Goal: Task Accomplishment & Management: Manage account settings

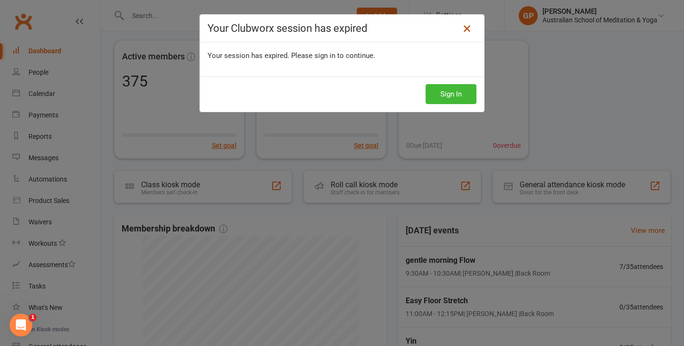
click at [465, 31] on icon at bounding box center [466, 28] width 11 height 11
click at [450, 94] on button "Sign In" at bounding box center [451, 94] width 51 height 20
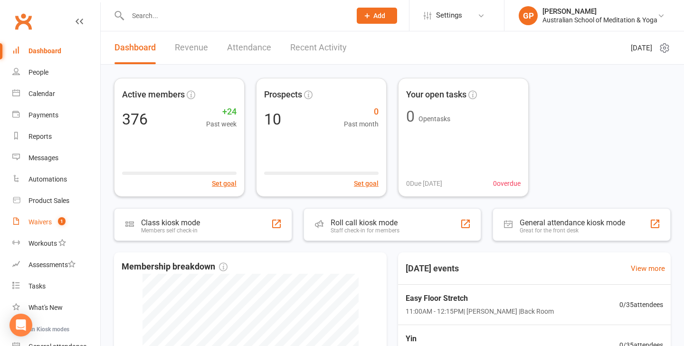
click at [42, 224] on div "Waivers" at bounding box center [39, 222] width 23 height 8
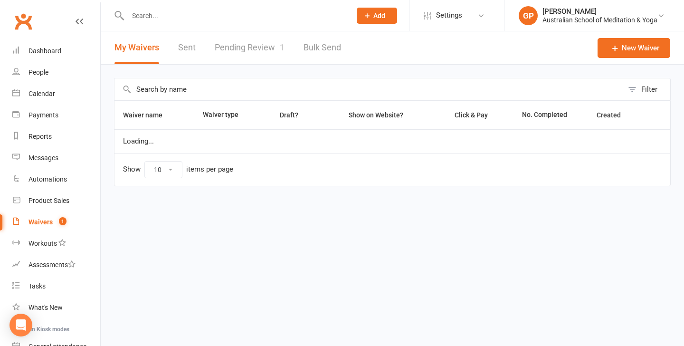
select select "50"
click at [238, 55] on link "Pending Review 1" at bounding box center [250, 47] width 70 height 33
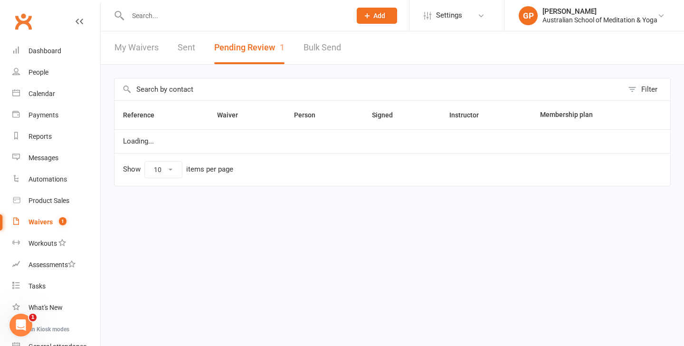
select select "100"
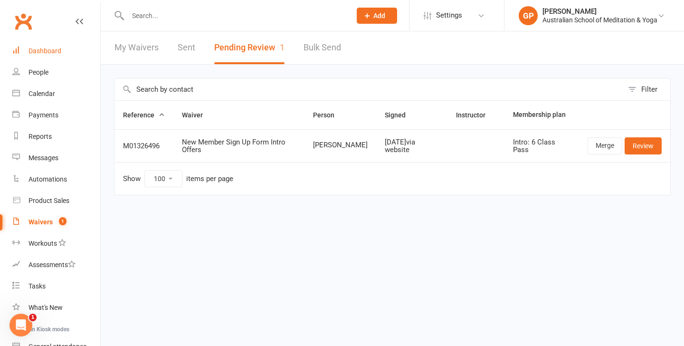
click at [59, 50] on div "Dashboard" at bounding box center [44, 51] width 33 height 8
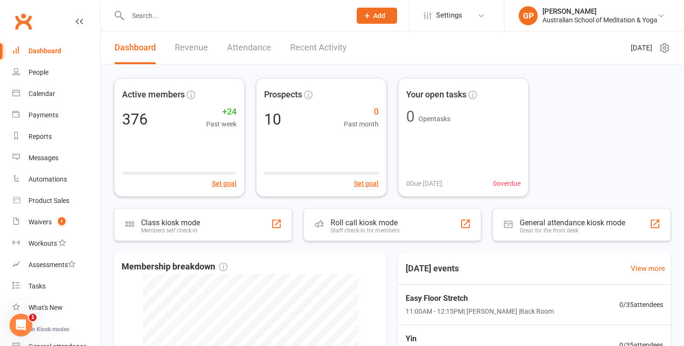
click at [142, 12] on input "text" at bounding box center [234, 15] width 219 height 13
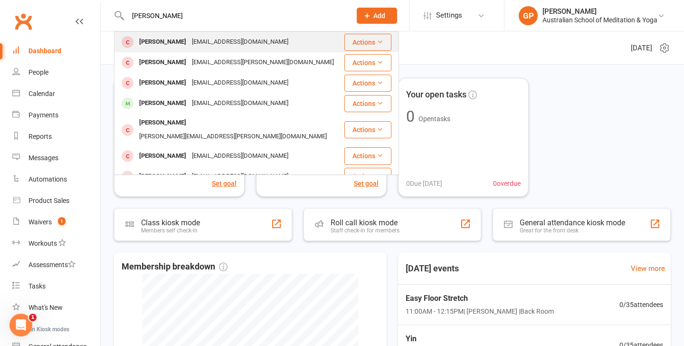
type input "[PERSON_NAME]"
click at [163, 39] on div "[PERSON_NAME]" at bounding box center [162, 42] width 53 height 14
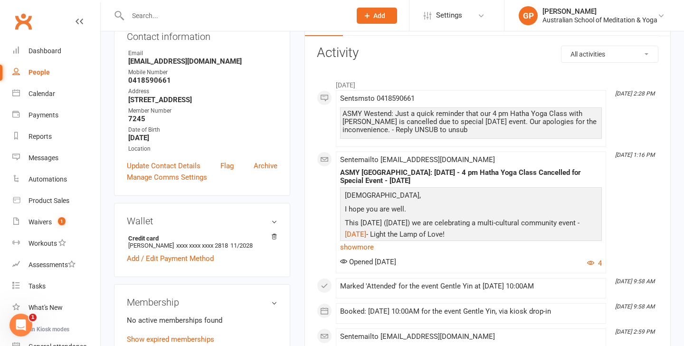
scroll to position [133, 0]
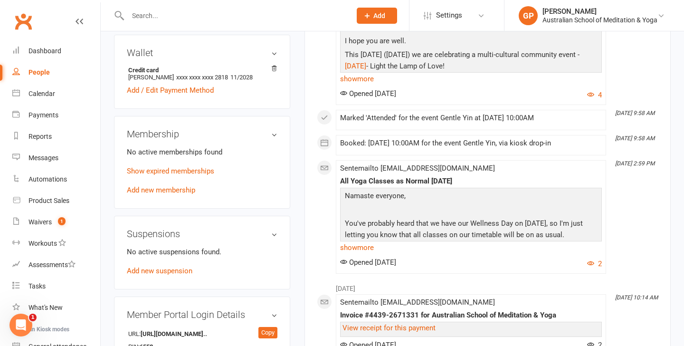
scroll to position [285, 0]
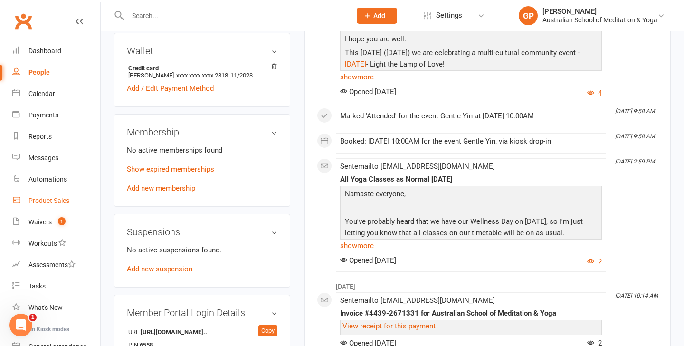
click at [51, 199] on div "Product Sales" at bounding box center [48, 201] width 41 height 8
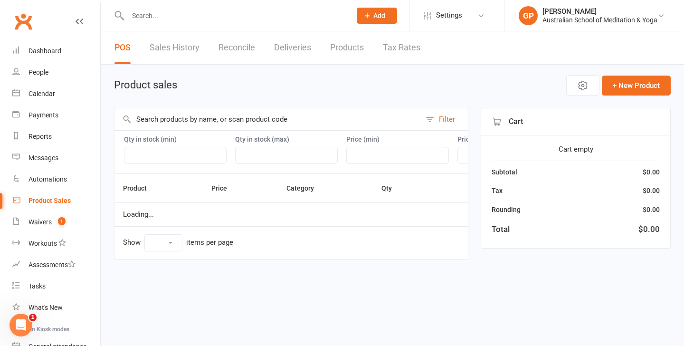
select select "50"
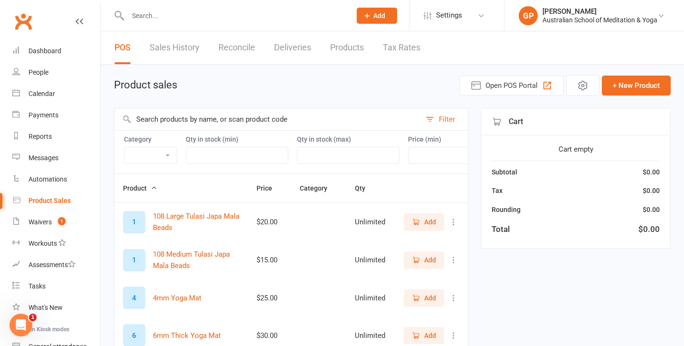
click at [173, 120] on input "text" at bounding box center [267, 119] width 306 height 22
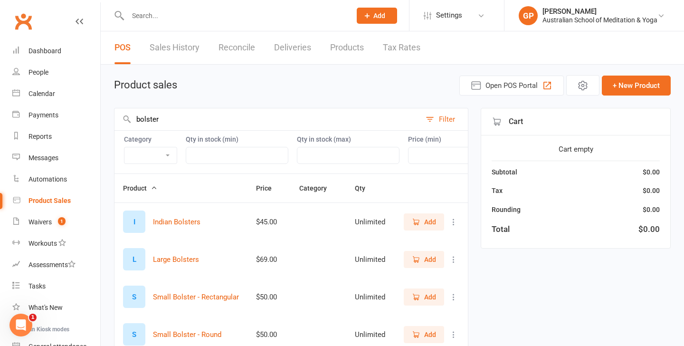
type input "bolster"
click at [145, 19] on input "text" at bounding box center [234, 15] width 219 height 13
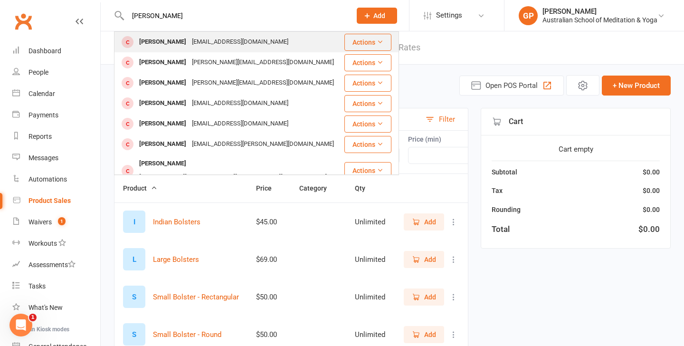
type input "[PERSON_NAME]"
click at [171, 41] on div "[PERSON_NAME]" at bounding box center [162, 42] width 53 height 14
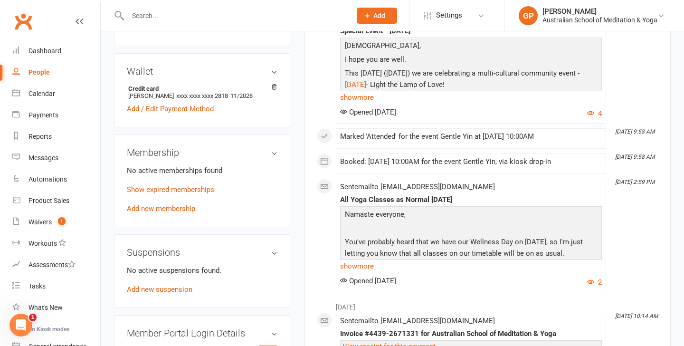
scroll to position [266, 0]
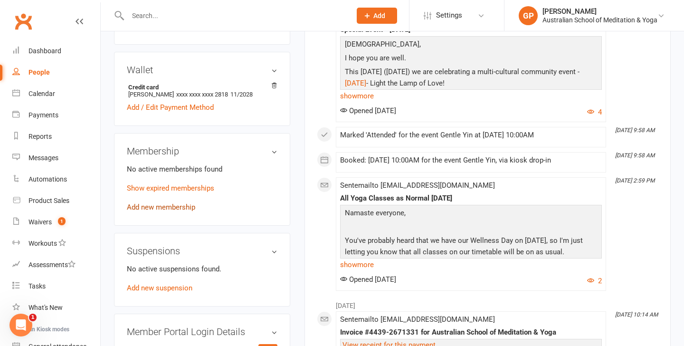
click at [167, 211] on link "Add new membership" at bounding box center [161, 207] width 68 height 9
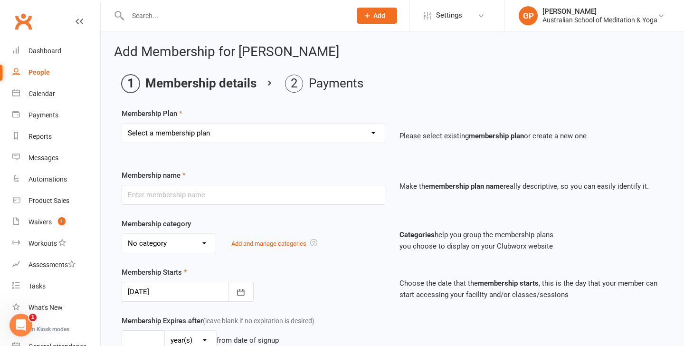
click at [206, 135] on select "Select a membership plan Create new Membership Plan Intro: Unlimited 1 Month Me…" at bounding box center [253, 132] width 263 height 19
select select "4"
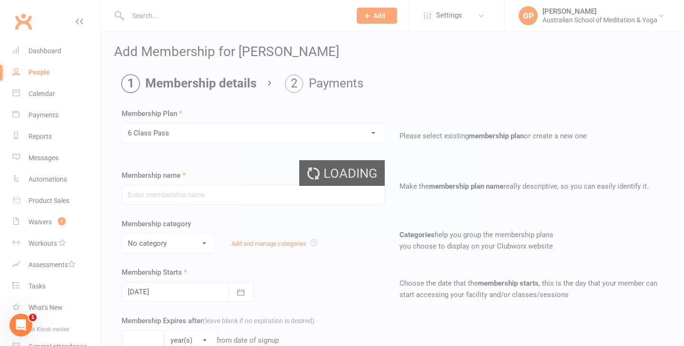
type input "6 Class Pass"
select select "5"
type input "3"
select select "2"
type input "6"
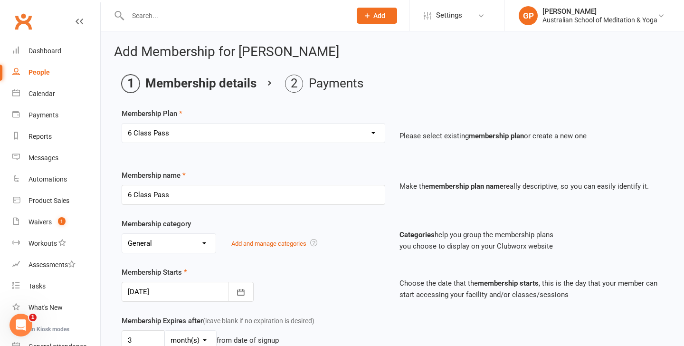
click at [401, 248] on p "Categories help you group the membership plans you choose to display on your Cl…" at bounding box center [531, 240] width 264 height 23
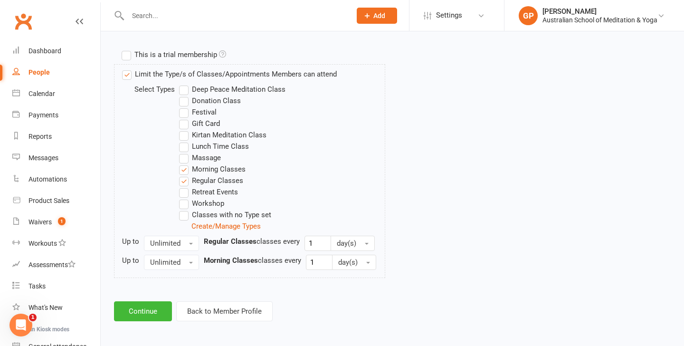
scroll to position [449, 0]
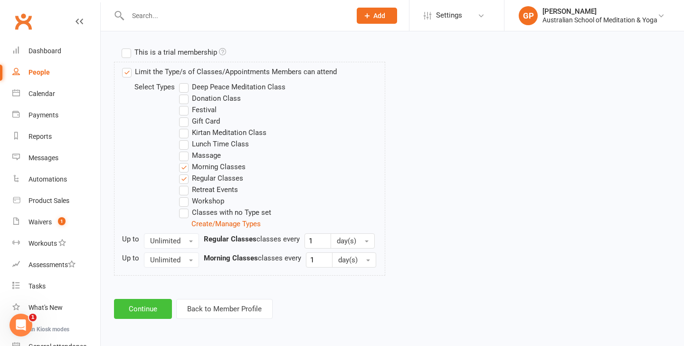
click at [124, 314] on button "Continue" at bounding box center [143, 309] width 58 height 20
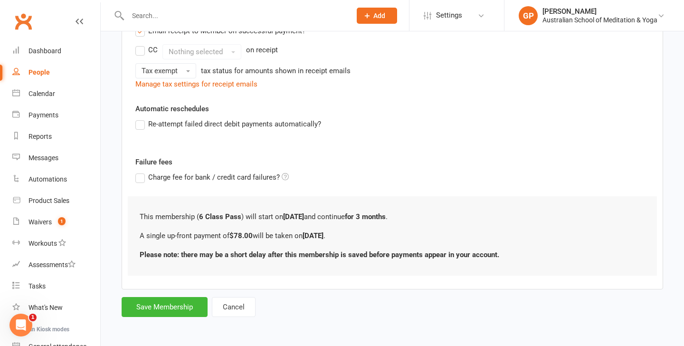
scroll to position [0, 0]
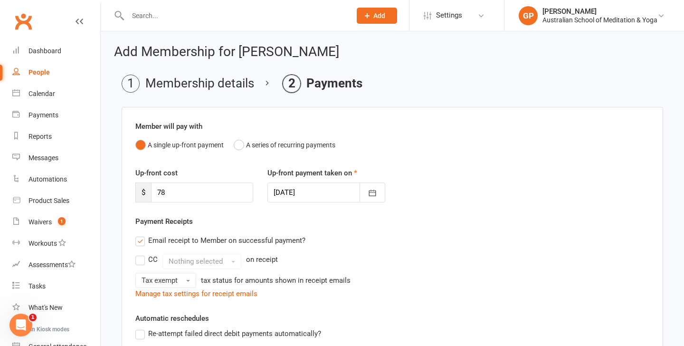
click at [420, 211] on div "Up-front cost $ 78 Up-front payment taken on [DATE] [DATE] Sun Mon Tue Wed Thu …" at bounding box center [392, 191] width 528 height 48
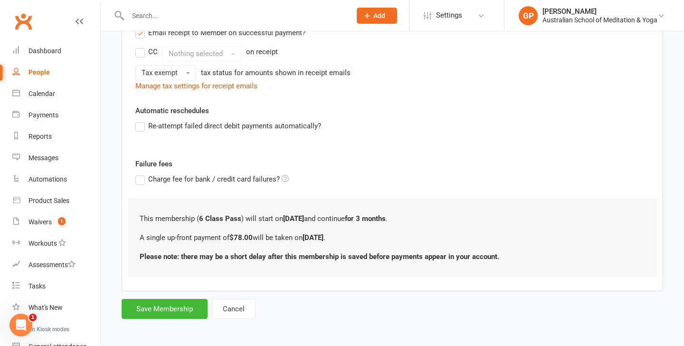
scroll to position [209, 0]
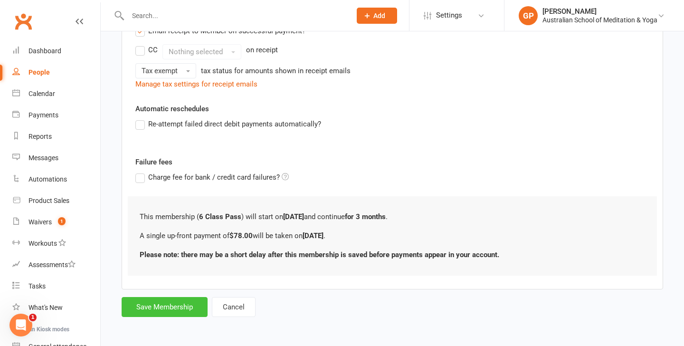
click at [171, 300] on button "Save Membership" at bounding box center [165, 307] width 86 height 20
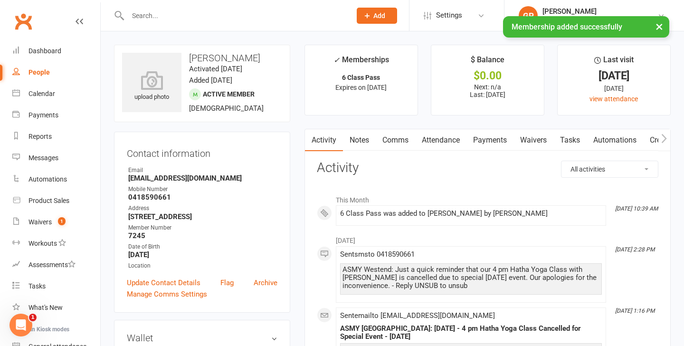
click at [481, 140] on link "Payments" at bounding box center [489, 140] width 47 height 22
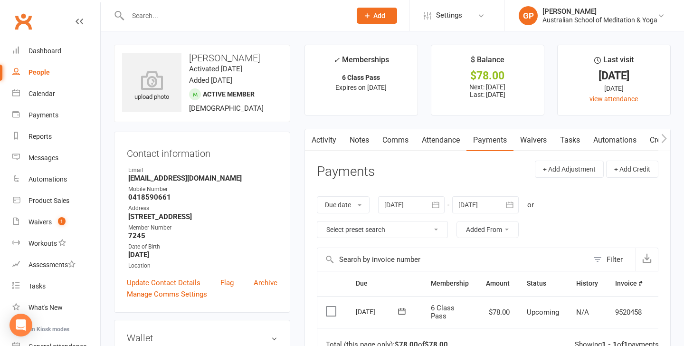
click at [333, 309] on label at bounding box center [332, 310] width 13 height 9
click at [332, 306] on input "checkbox" at bounding box center [329, 306] width 6 height 0
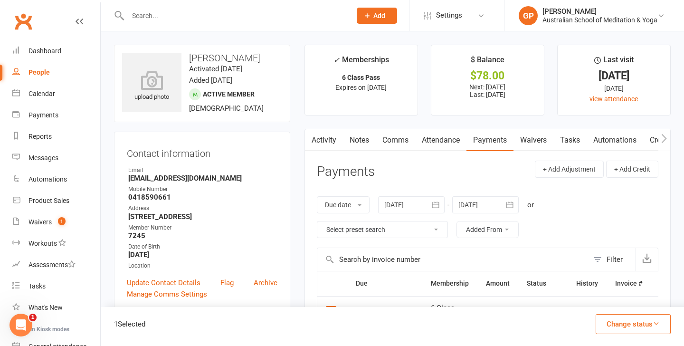
click at [616, 331] on button "Change status" at bounding box center [633, 324] width 75 height 20
click at [614, 263] on link "Paid (POS)" at bounding box center [623, 260] width 94 height 19
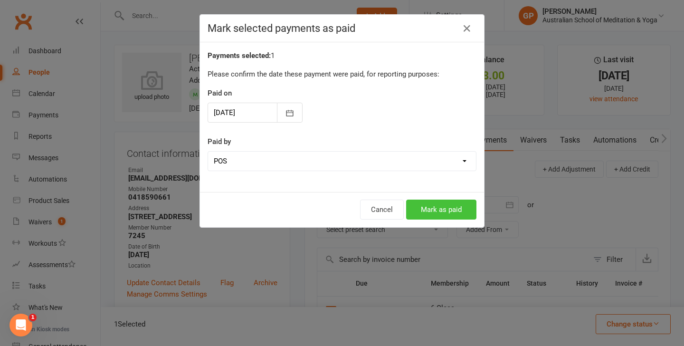
click at [441, 212] on button "Mark as paid" at bounding box center [441, 209] width 70 height 20
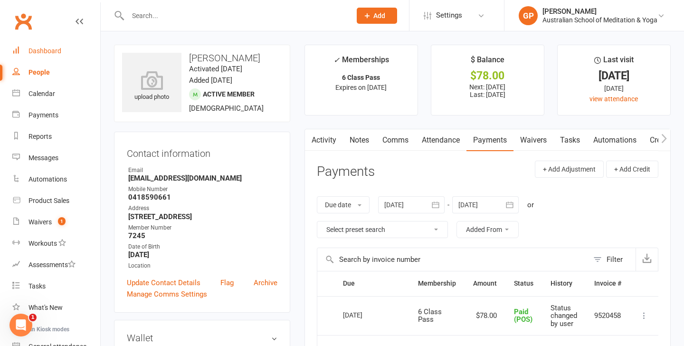
click at [39, 47] on div "Dashboard" at bounding box center [44, 51] width 33 height 8
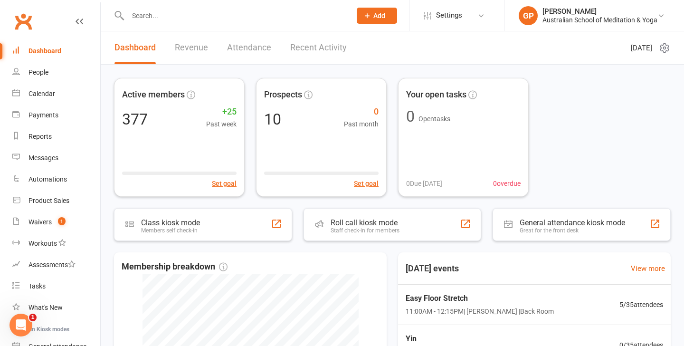
click at [108, 95] on div "Active members 377 +25 Past week Set goal Prospects 10 0 Past month Set goal Yo…" at bounding box center [392, 300] width 583 height 470
click at [155, 12] on input "text" at bounding box center [234, 15] width 219 height 13
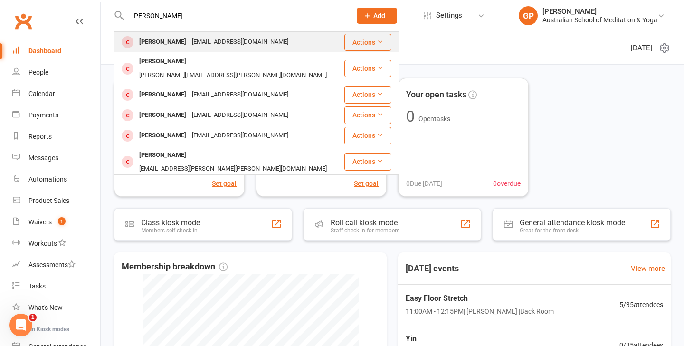
type input "dolores"
click at [176, 43] on div "Dolores Gamble" at bounding box center [162, 42] width 53 height 14
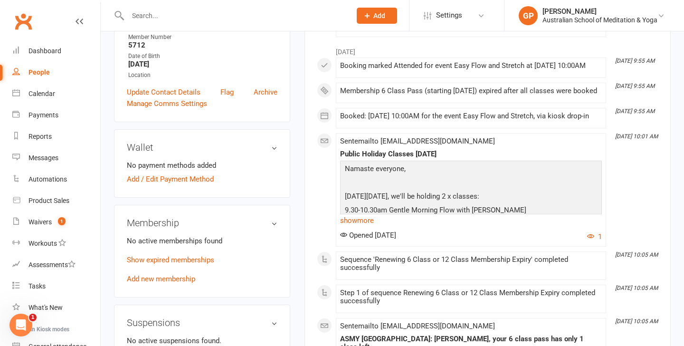
scroll to position [190, 0]
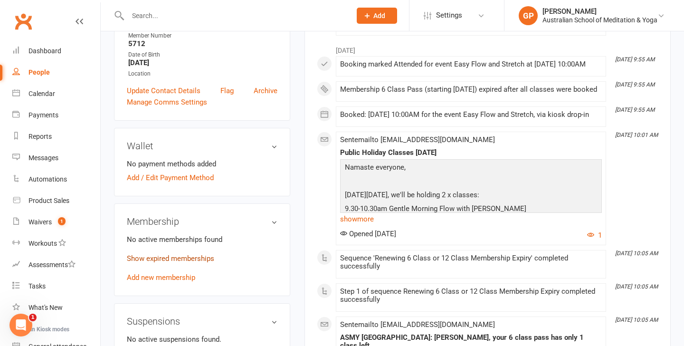
click at [177, 263] on link "Show expired memberships" at bounding box center [170, 258] width 87 height 9
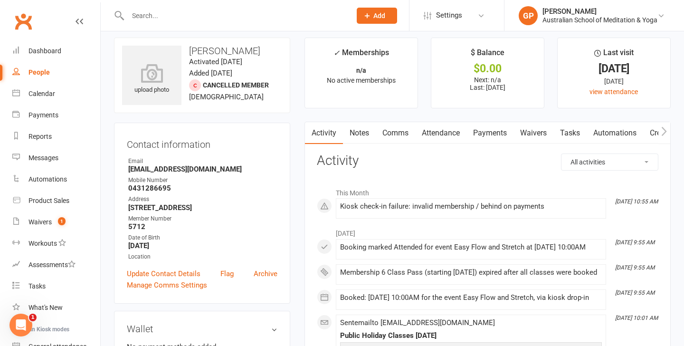
scroll to position [0, 0]
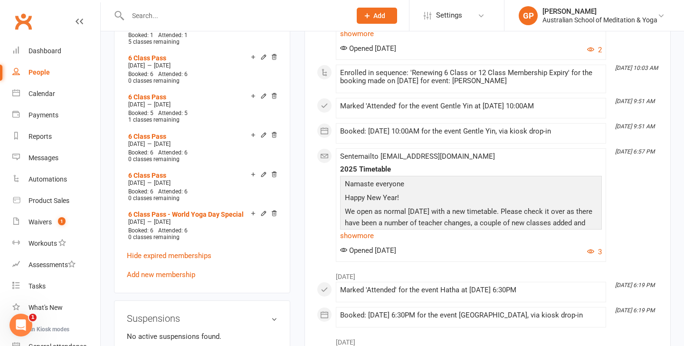
scroll to position [570, 0]
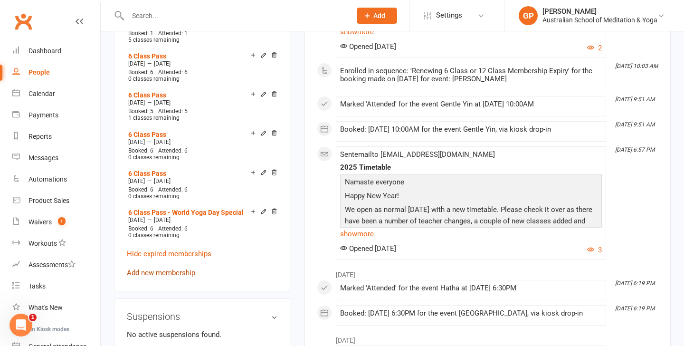
click at [163, 277] on link "Add new membership" at bounding box center [161, 272] width 68 height 9
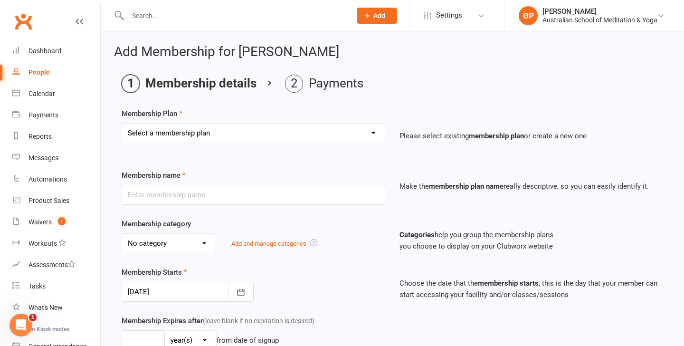
click at [329, 138] on select "Select a membership plan Create new Membership Plan Intro: Unlimited 1 Month Me…" at bounding box center [253, 132] width 263 height 19
select select "4"
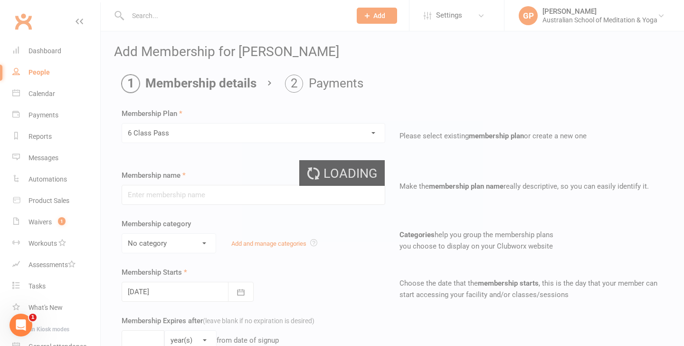
type input "6 Class Pass"
select select "5"
type input "3"
select select "2"
type input "6"
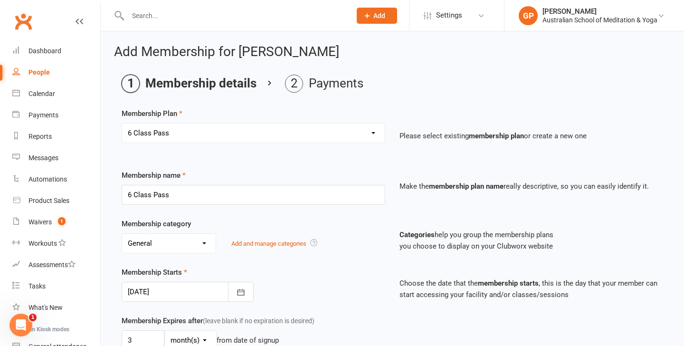
click at [343, 243] on div "No category Cabin Deep Peace Meditation Donation Donation class Festivals Gener…" at bounding box center [254, 243] width 264 height 20
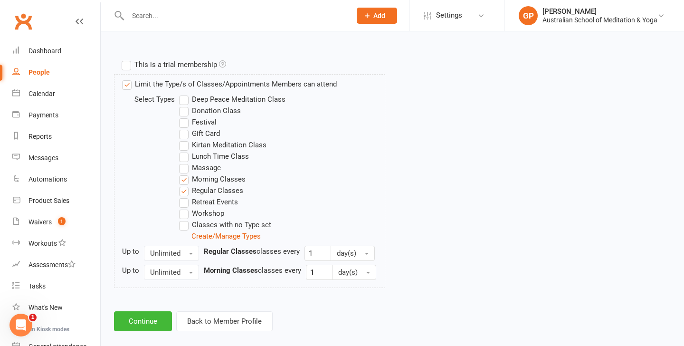
scroll to position [449, 0]
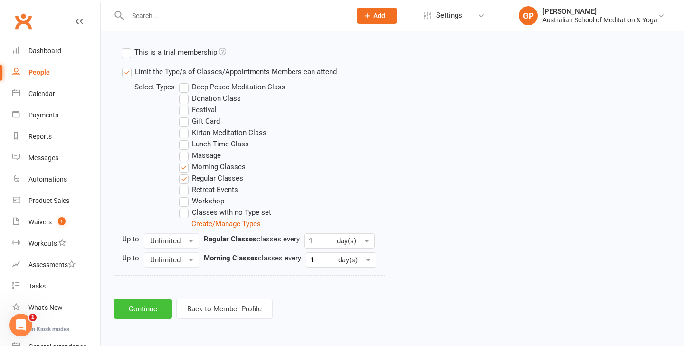
click at [127, 309] on button "Continue" at bounding box center [143, 309] width 58 height 20
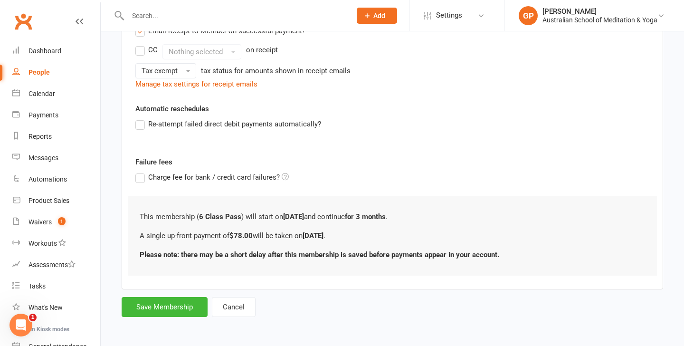
scroll to position [0, 0]
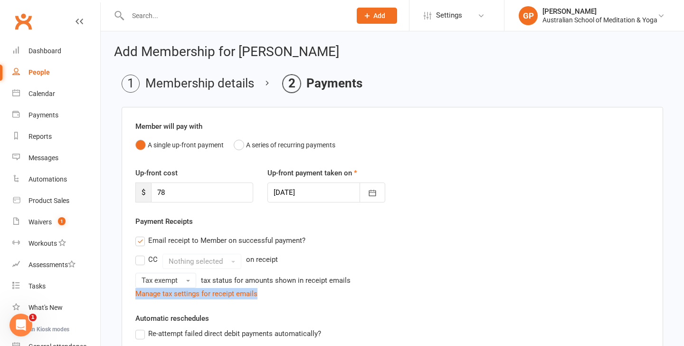
click at [526, 285] on div "Email receipt to Member on successful payment? CC Nothing selected on receipt T…" at bounding box center [392, 265] width 528 height 68
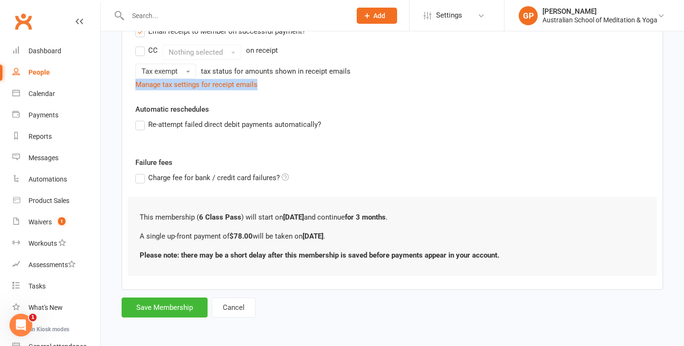
scroll to position [209, 0]
click at [202, 314] on button "Save Membership" at bounding box center [165, 307] width 86 height 20
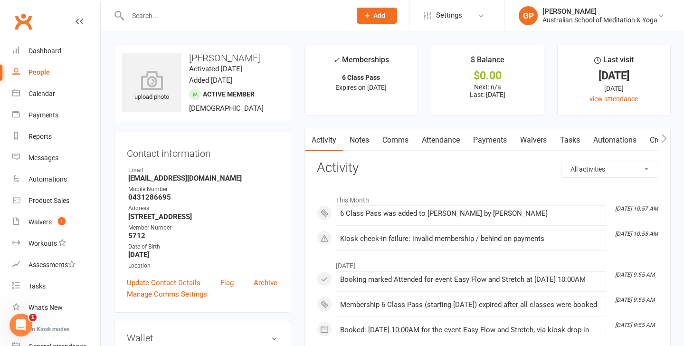
click at [481, 142] on link "Payments" at bounding box center [489, 140] width 47 height 22
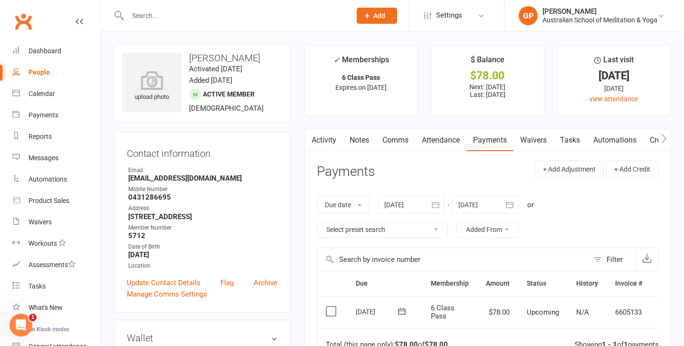
click at [330, 309] on label at bounding box center [332, 310] width 13 height 9
click at [330, 306] on input "checkbox" at bounding box center [329, 306] width 6 height 0
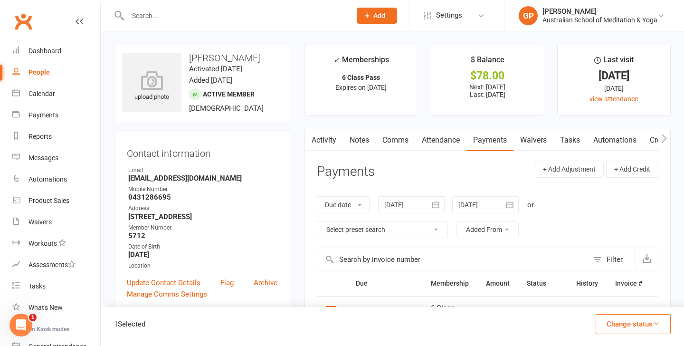
click at [636, 329] on button "Change status" at bounding box center [633, 324] width 75 height 20
click at [613, 257] on link "Paid (POS)" at bounding box center [623, 260] width 94 height 19
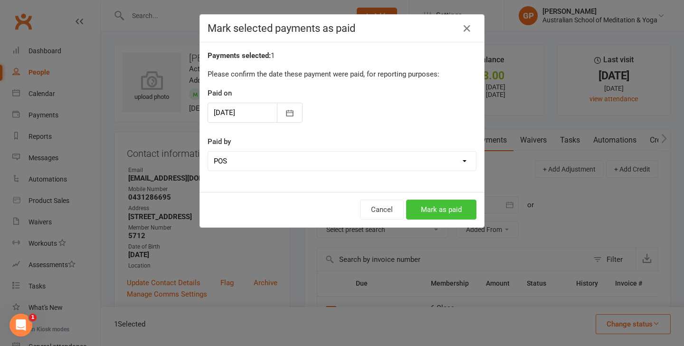
click at [436, 209] on button "Mark as paid" at bounding box center [441, 209] width 70 height 20
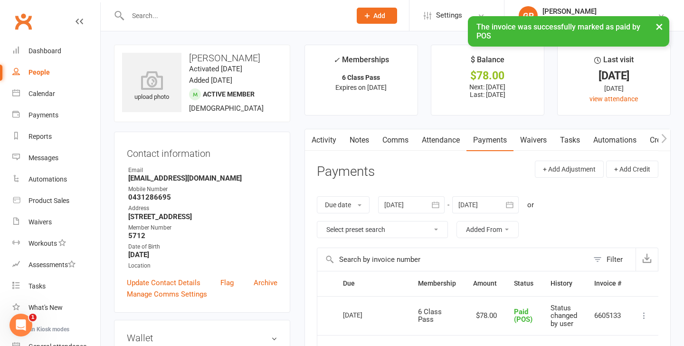
click at [658, 28] on button "×" at bounding box center [659, 26] width 17 height 20
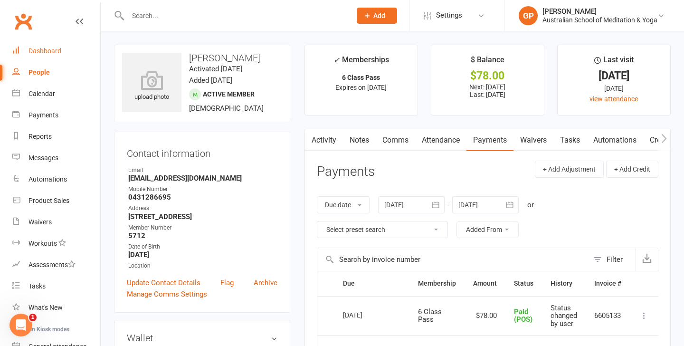
click at [57, 49] on div "Dashboard" at bounding box center [44, 51] width 33 height 8
